Goal: Find specific page/section: Find specific page/section

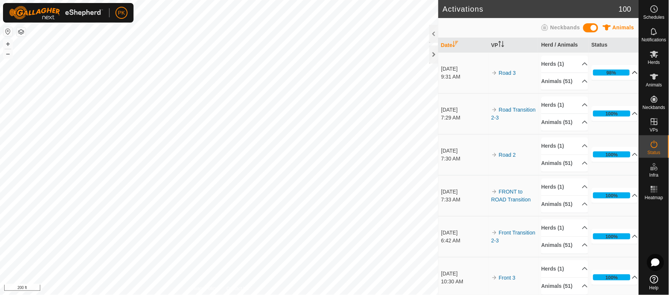
click at [626, 75] on p-accordion-header "98%" at bounding box center [615, 72] width 47 height 15
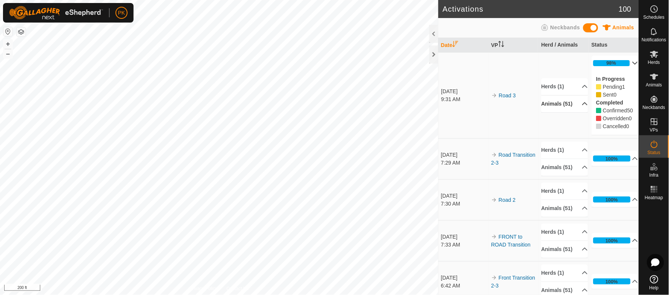
click at [577, 107] on p-accordion-header "Animals (51)" at bounding box center [564, 104] width 47 height 17
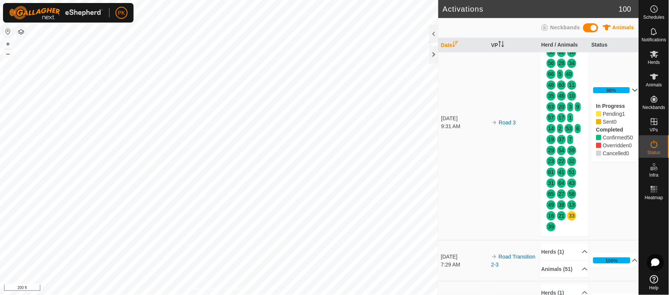
scroll to position [59, 0]
